Goal: Information Seeking & Learning: Learn about a topic

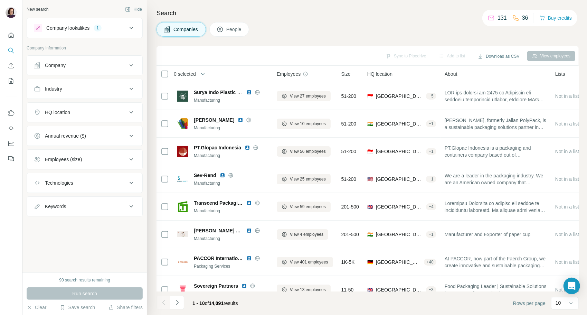
click at [134, 113] on icon at bounding box center [131, 112] width 8 height 8
click at [76, 128] on input "text" at bounding box center [85, 129] width 102 height 12
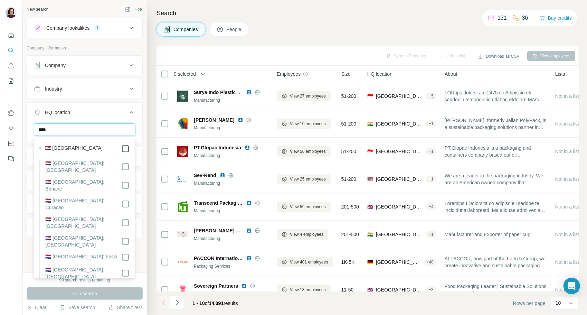
type input "****"
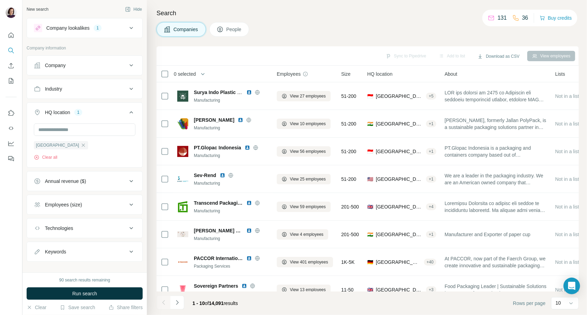
scroll to position [7, 0]
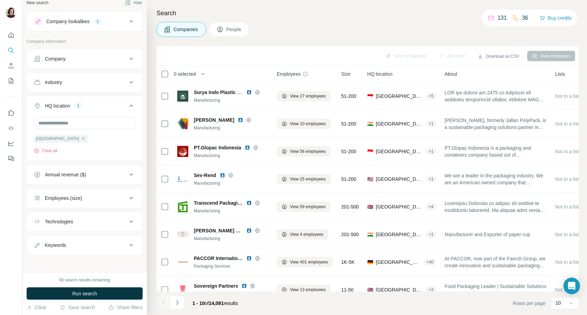
click at [127, 81] on icon at bounding box center [131, 82] width 8 height 8
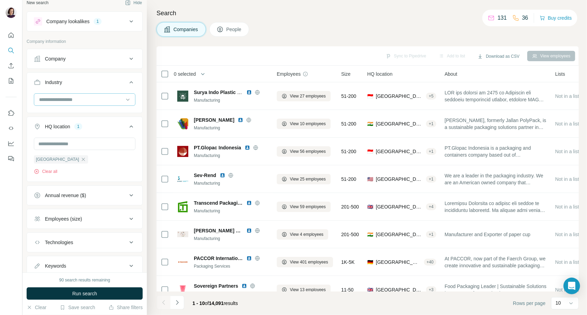
click at [98, 96] on input at bounding box center [80, 100] width 85 height 8
type input "****"
click at [57, 112] on p "Packaging Services" at bounding box center [60, 114] width 43 height 7
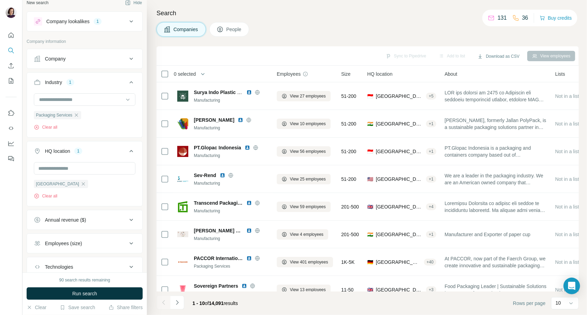
click at [8, 210] on div at bounding box center [11, 157] width 22 height 315
click at [73, 241] on div "Employees (size)" at bounding box center [63, 243] width 37 height 7
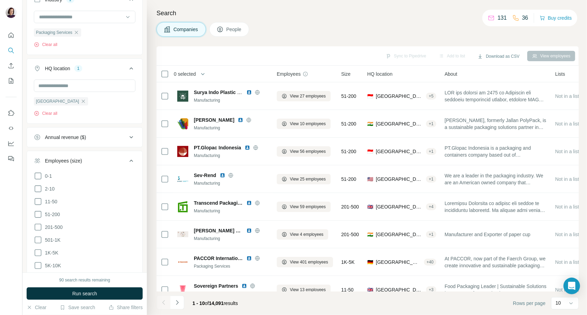
scroll to position [103, 0]
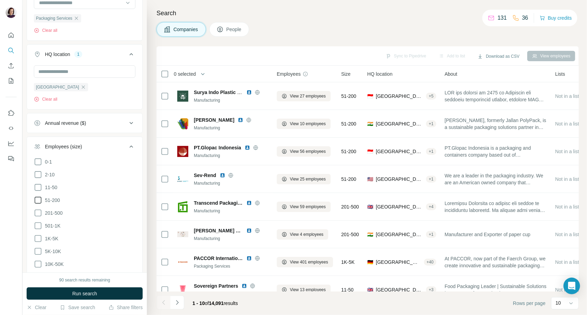
click at [38, 198] on icon at bounding box center [38, 200] width 8 height 8
click at [36, 212] on icon at bounding box center [38, 213] width 8 height 8
click at [37, 223] on icon at bounding box center [38, 226] width 8 height 8
click at [79, 294] on span "Run search" at bounding box center [84, 293] width 25 height 7
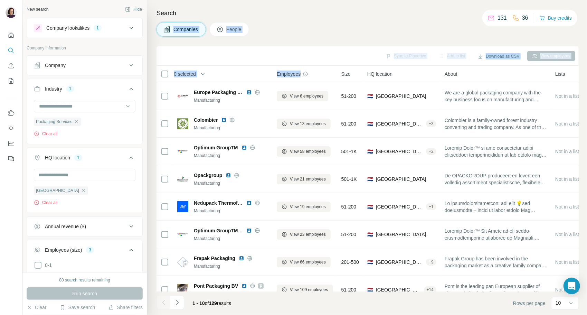
drag, startPoint x: 311, startPoint y: 69, endPoint x: 361, endPoint y: 9, distance: 77.6
click at [361, 9] on div "Search Companies People Sync to Pipedrive Add to list Download as CSV View empl…" at bounding box center [367, 157] width 440 height 315
click at [361, 9] on h4 "Search" at bounding box center [368, 13] width 422 height 10
drag, startPoint x: 308, startPoint y: 92, endPoint x: 322, endPoint y: 29, distance: 64.6
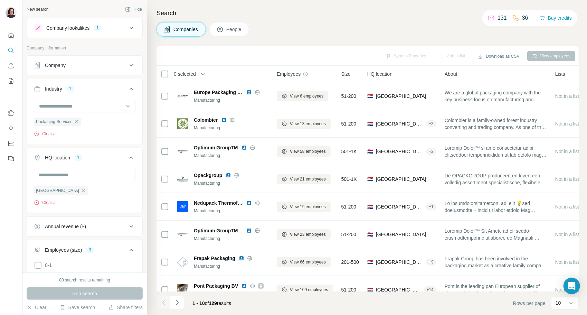
click at [322, 29] on div "Companies People" at bounding box center [368, 29] width 422 height 15
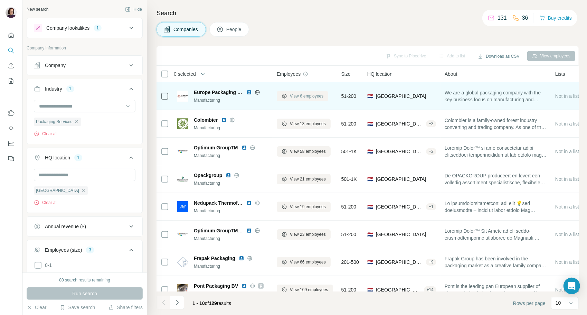
click at [292, 94] on span "View 6 employees" at bounding box center [307, 96] width 34 height 6
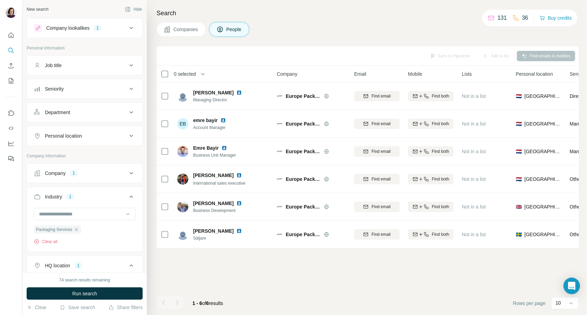
click at [195, 26] on span "Companies" at bounding box center [186, 29] width 25 height 7
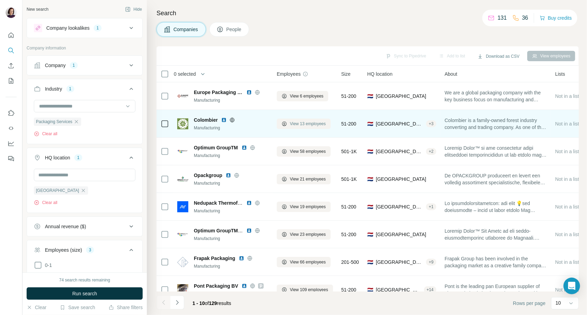
click at [305, 123] on span "View 13 employees" at bounding box center [308, 124] width 36 height 6
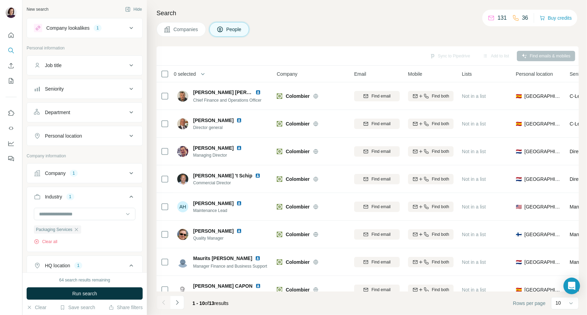
click at [174, 29] on span "Companies" at bounding box center [186, 29] width 25 height 7
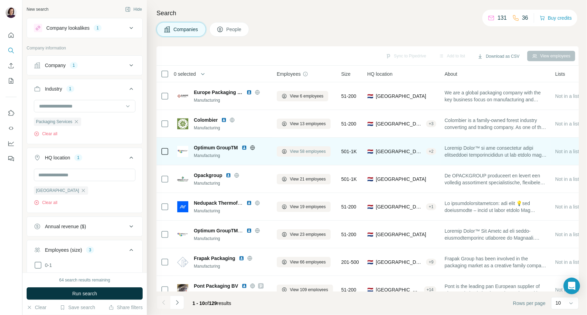
click at [300, 153] on span "View 58 employees" at bounding box center [308, 151] width 36 height 6
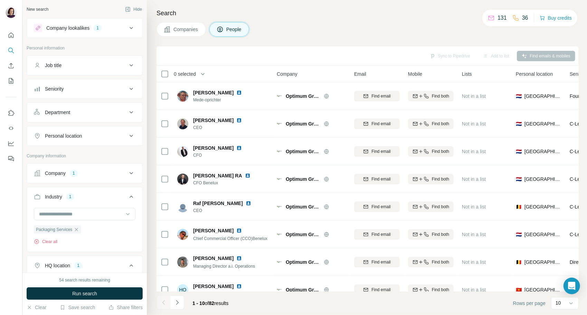
click at [348, 54] on div "Sync to Pipedrive Add to list Find emails & mobiles" at bounding box center [367, 56] width 415 height 12
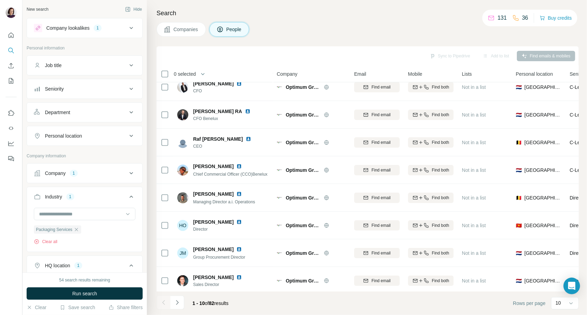
scroll to position [71, 0]
